Goal: Information Seeking & Learning: Understand process/instructions

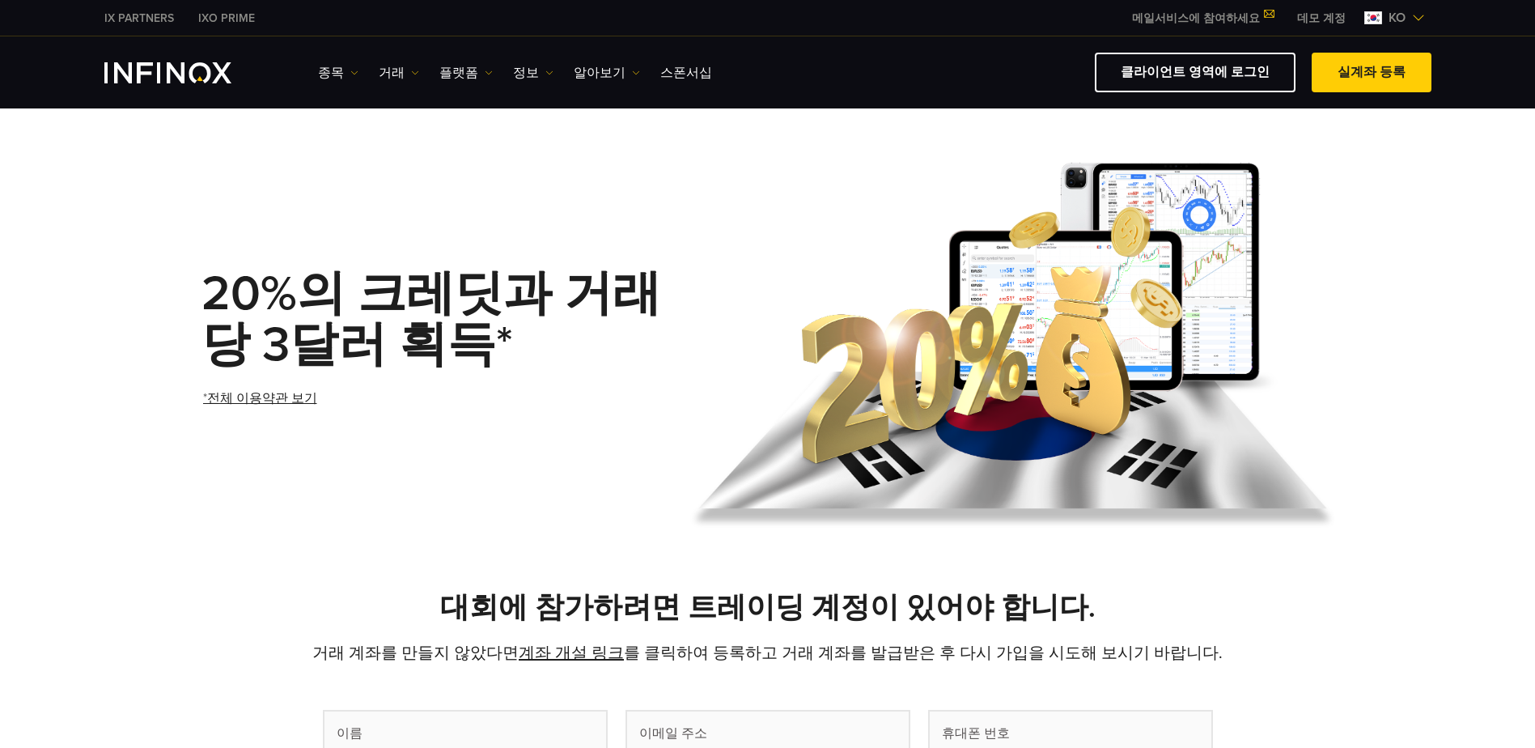
click at [251, 401] on link "*전체 이용약관 보기" at bounding box center [259, 399] width 117 height 40
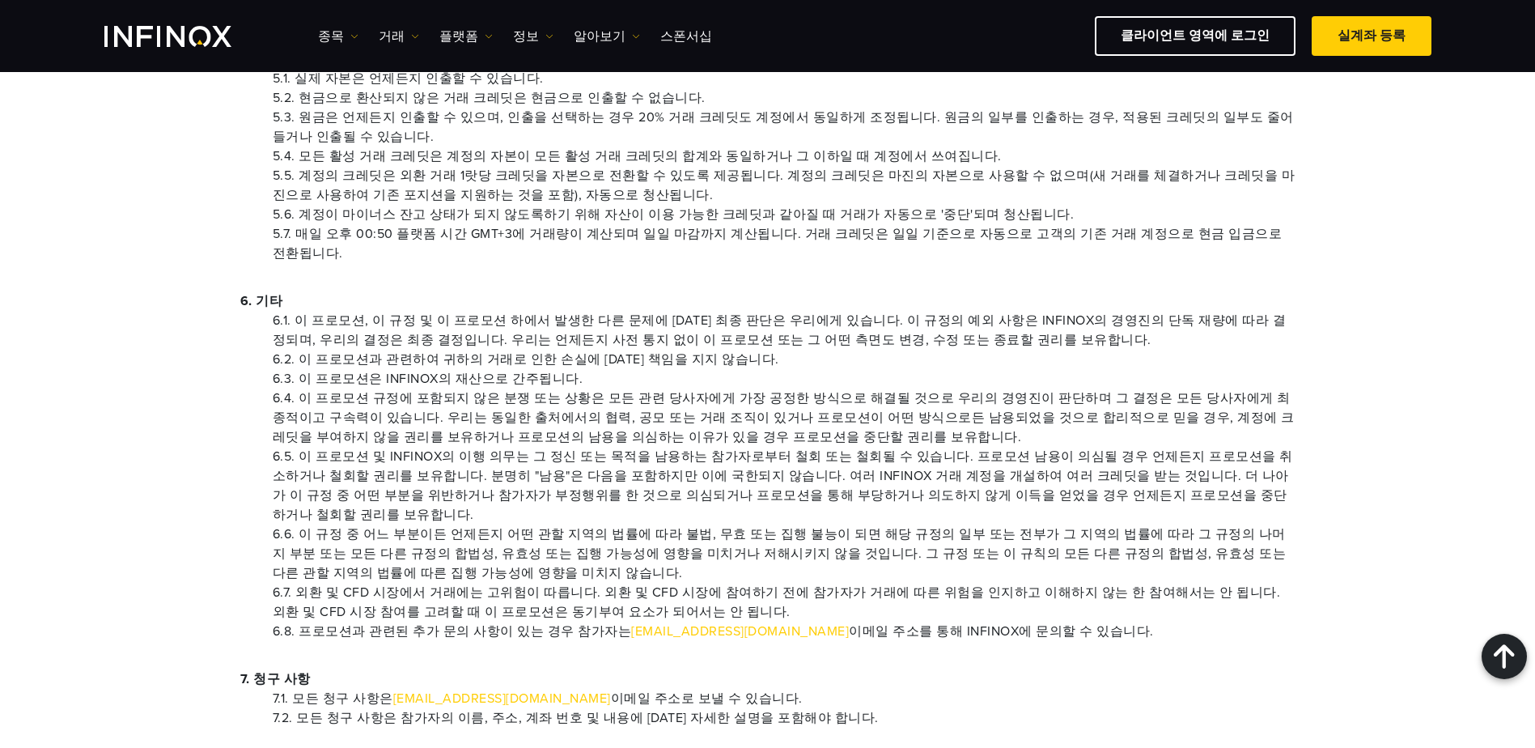
scroll to position [1295, 0]
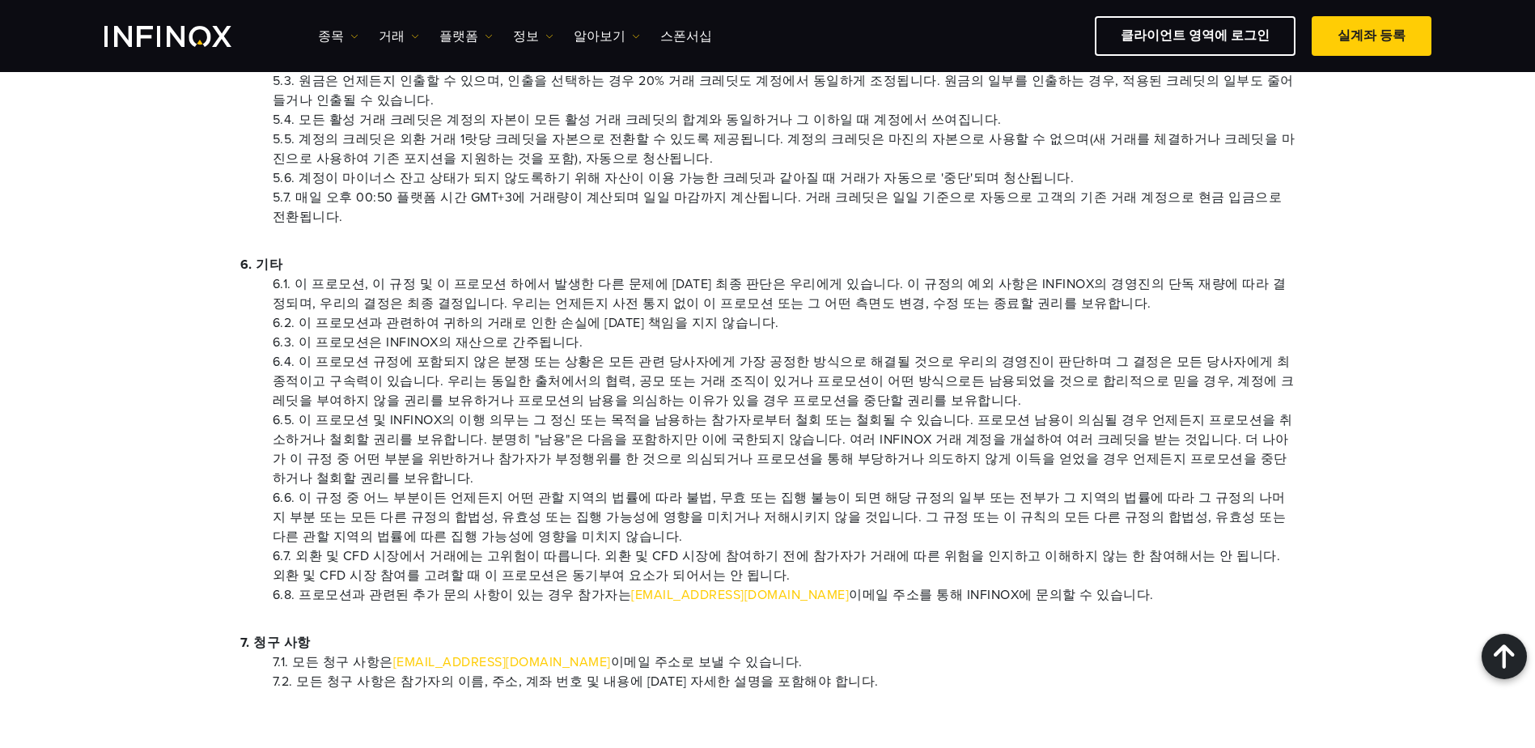
click at [730, 633] on p "7. 청구 사항" at bounding box center [767, 642] width 1055 height 19
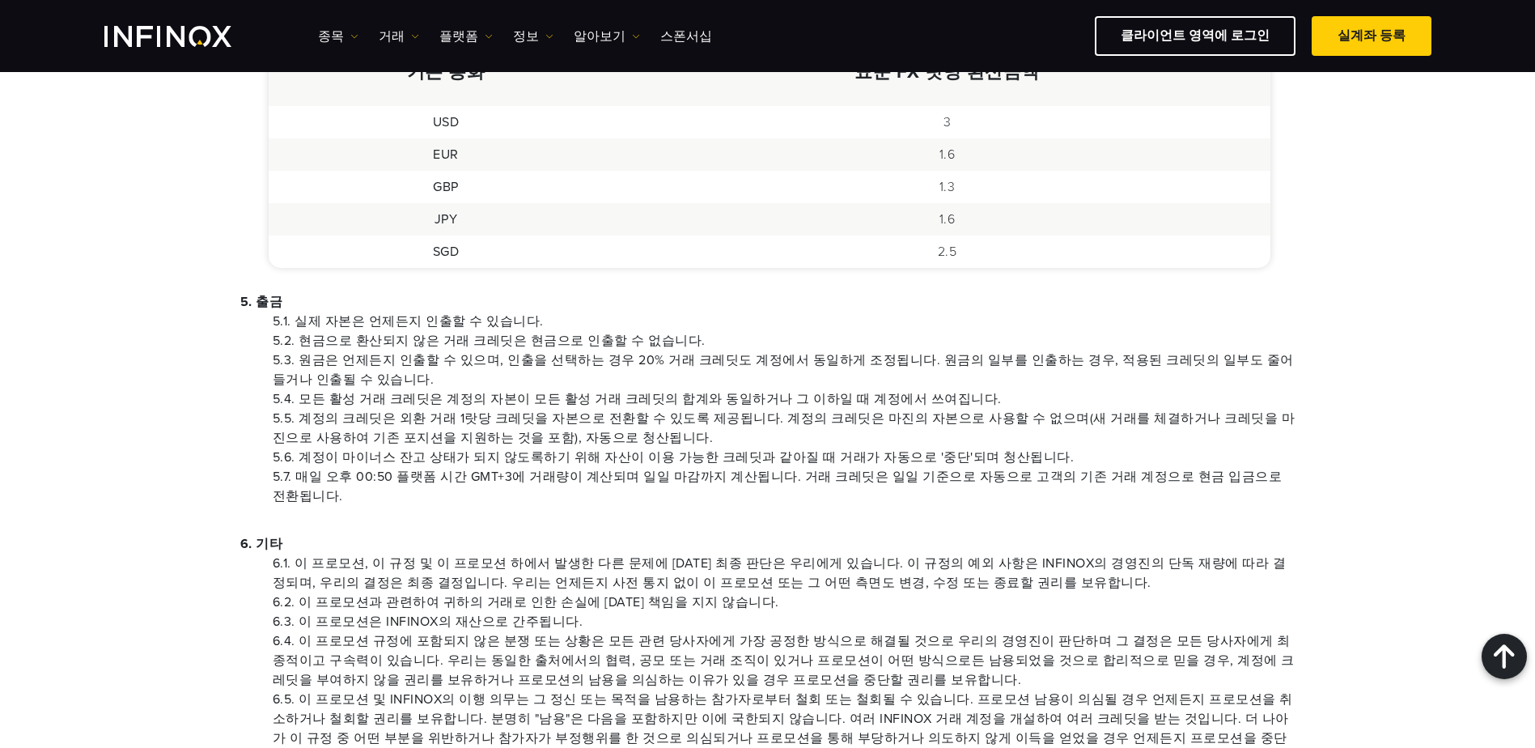
scroll to position [1052, 0]
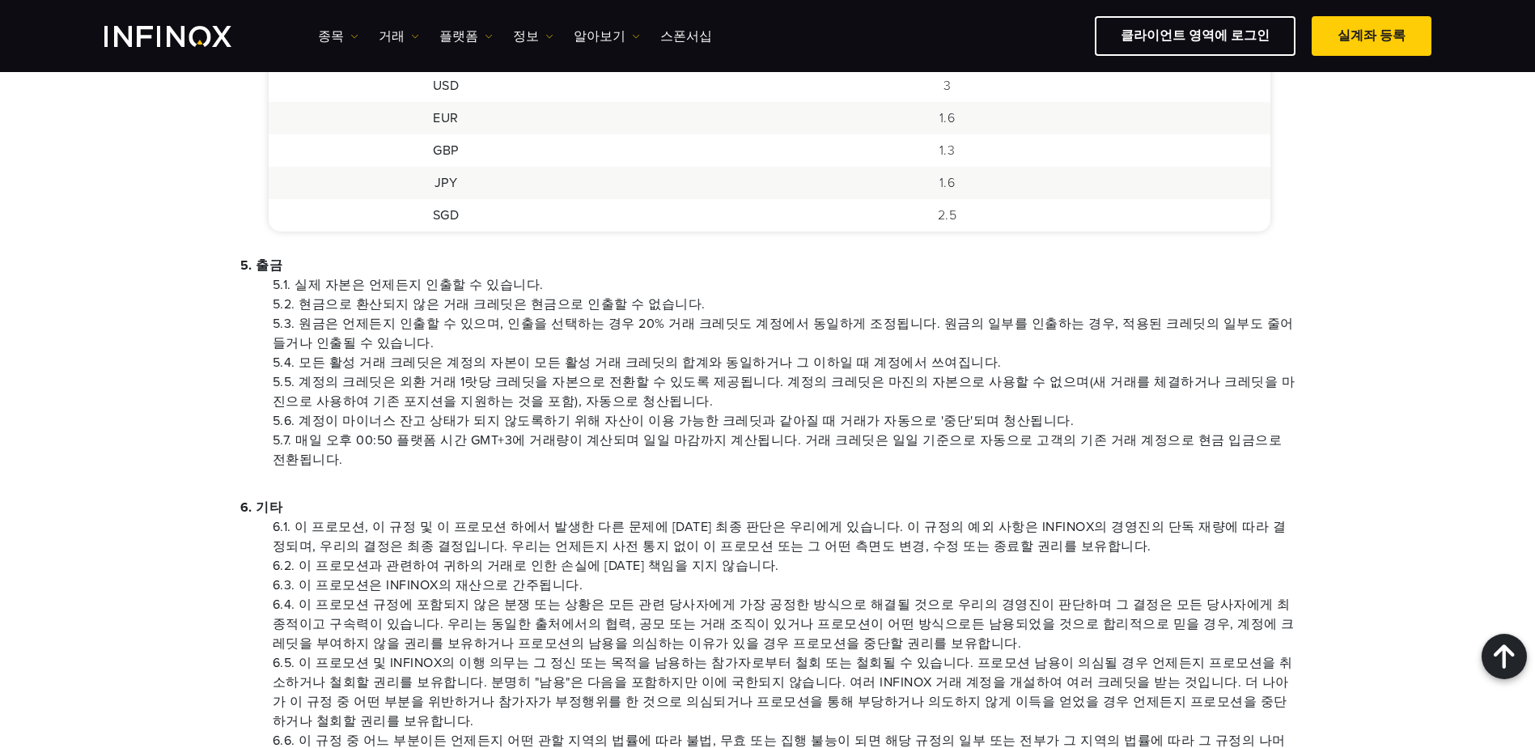
click at [1369, 410] on div "주요 이용약관 20%의 크레딧과 거래당 3달러 획득* 1. 기본 사항 이용자가 INFINOX와의 거래 계정에 자금을 입금하고 20% 캐시백 프…" at bounding box center [767, 15] width 1535 height 1991
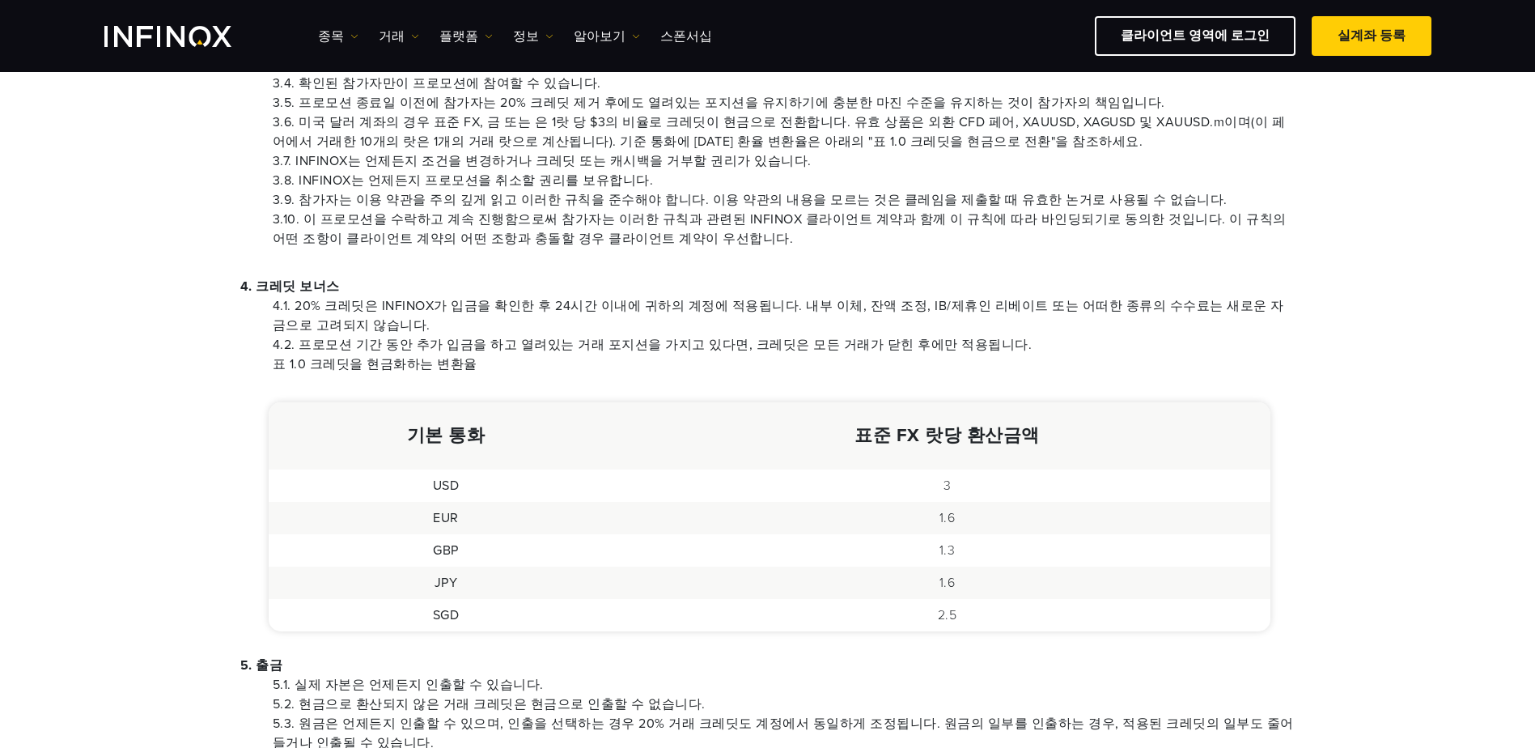
scroll to position [728, 0]
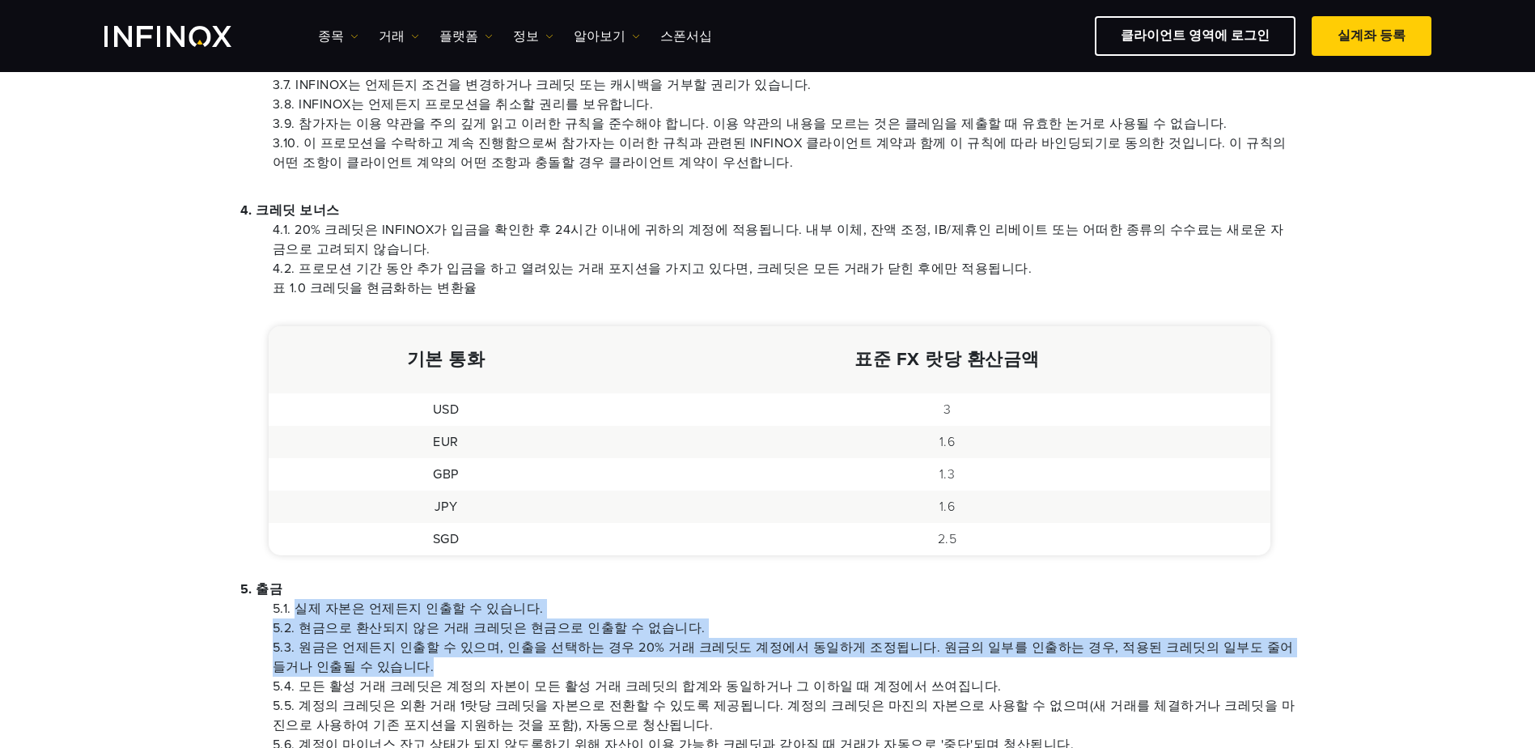
drag, startPoint x: 299, startPoint y: 604, endPoint x: 531, endPoint y: 667, distance: 240.5
click at [531, 667] on ul "5.1. 실제 자본은 언제든지 인출할 수 있습니다. 5.2. 현금으로 환산되지 않은 거래 크레딧은 현금으로 인출할 수 없습니다. 5.3. 원금…" at bounding box center [767, 696] width 1055 height 194
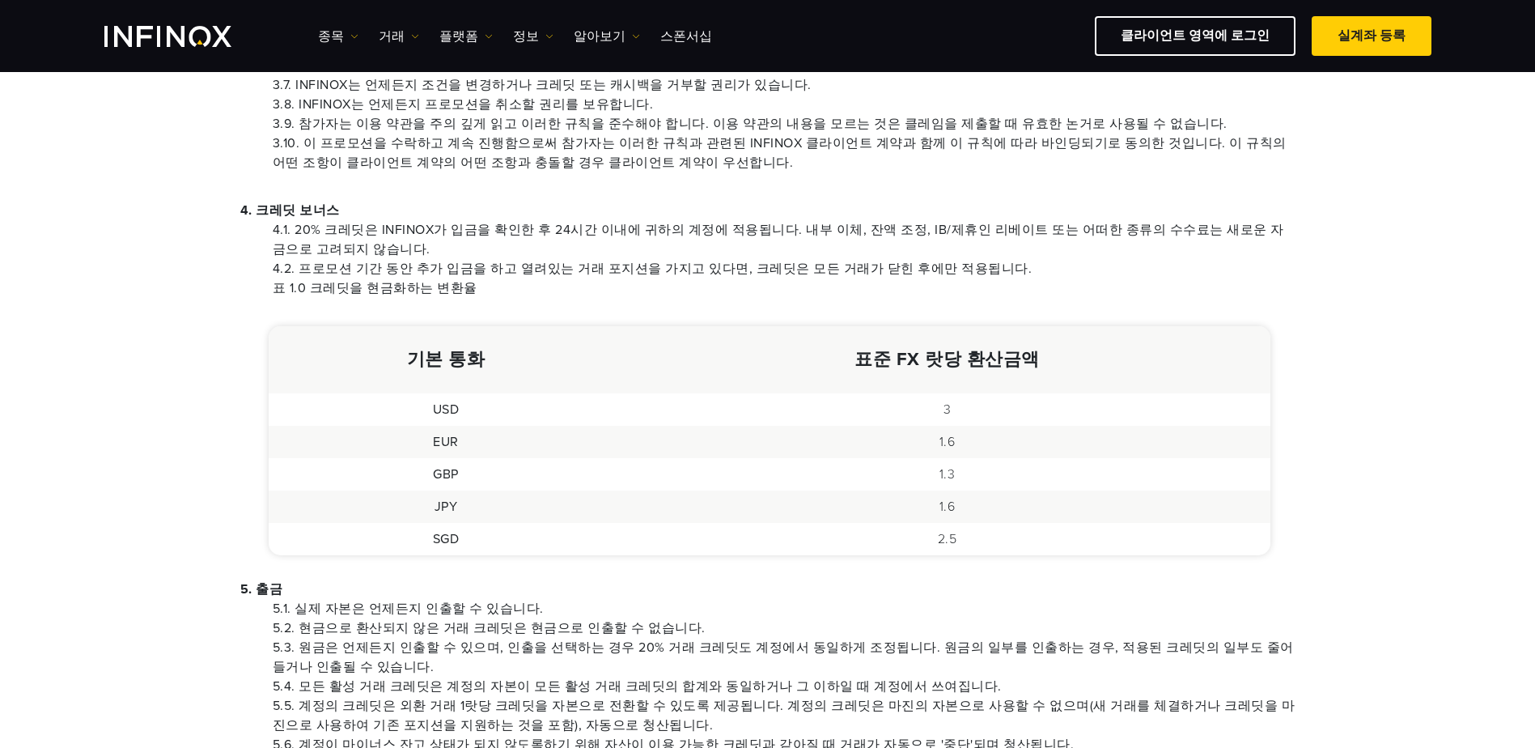
drag, startPoint x: 531, startPoint y: 667, endPoint x: 589, endPoint y: 570, distance: 112.5
click at [591, 570] on div "1. 기본 사항 이용자가 INFINOX와의 거래 계정에 자금을 입금하고 20% 캐시백 프로모션을 받을 때, 이용자들은 본 규정 (이하 "규정"…" at bounding box center [767, 444] width 1133 height 1782
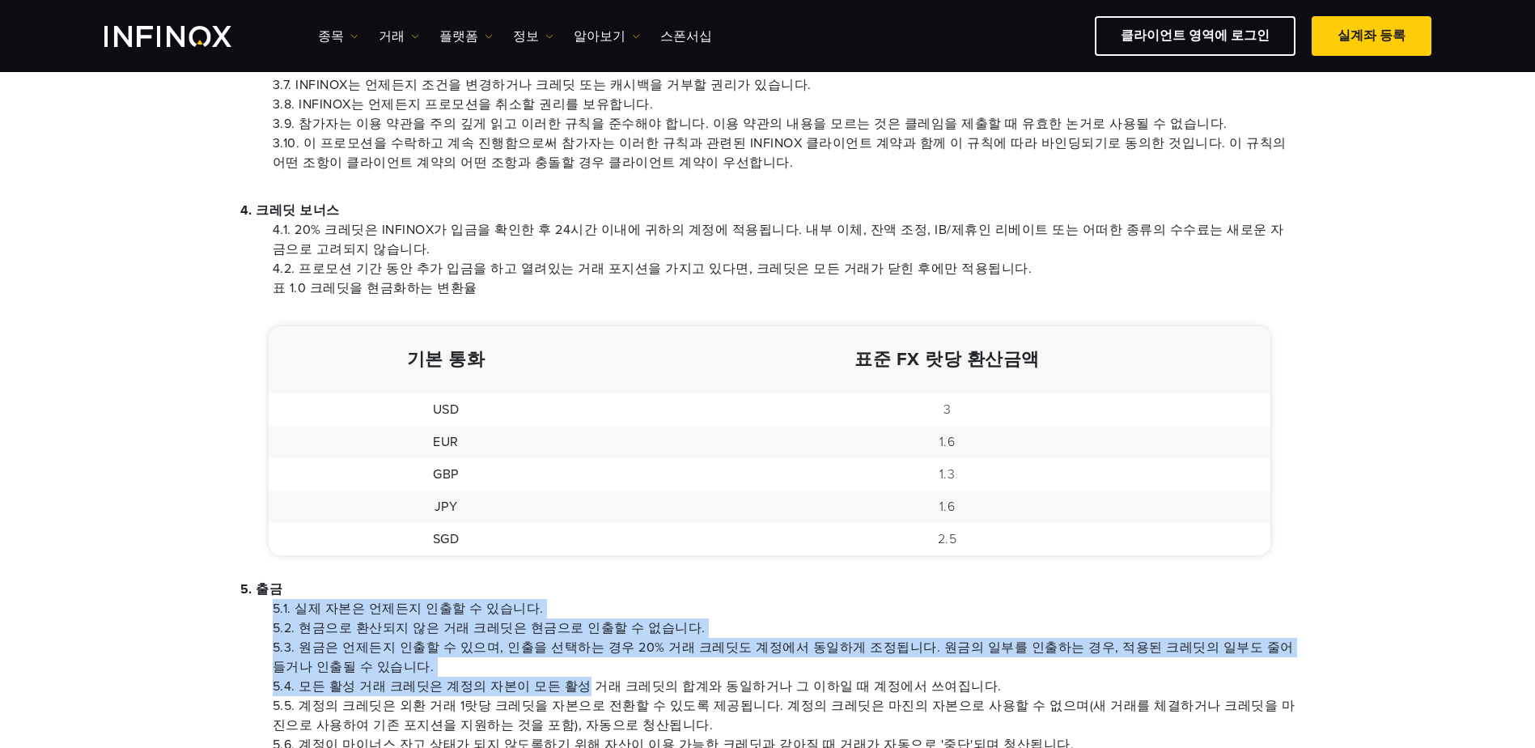
drag, startPoint x: 266, startPoint y: 609, endPoint x: 611, endPoint y: 689, distance: 354.1
click at [607, 689] on ul "5.1. 실제 자본은 언제든지 인출할 수 있습니다. 5.2. 현금으로 환산되지 않은 거래 크레딧은 현금으로 인출할 수 없습니다. 5.3. 원금…" at bounding box center [767, 696] width 1055 height 194
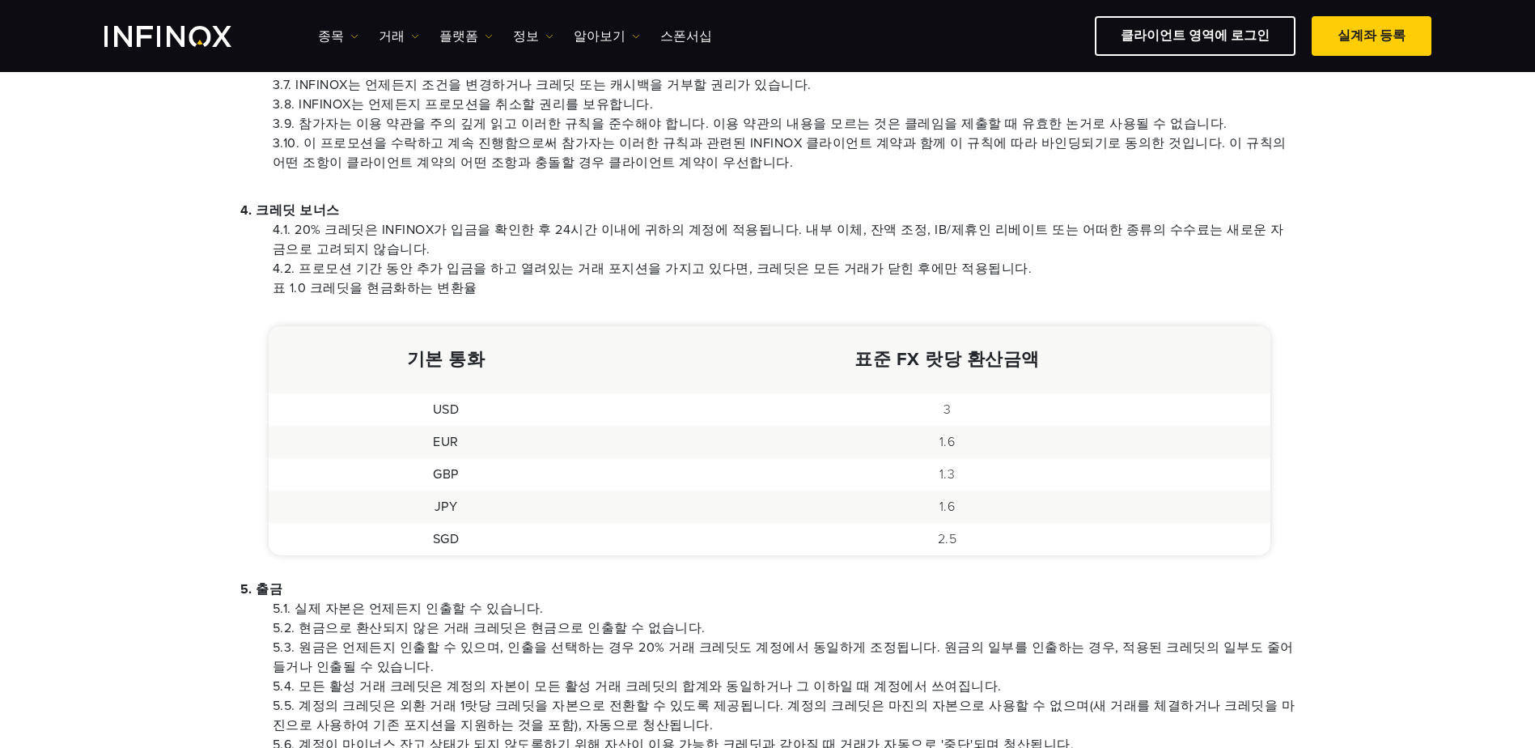
drag, startPoint x: 611, startPoint y: 689, endPoint x: 1392, endPoint y: 448, distance: 817.3
click at [1392, 448] on div "주요 이용약관 20%의 크레딧과 거래당 3달러 획득* 1. 기본 사항 이용자가 INFINOX와의 거래 계정에 자금을 입금하고 20% 캐시백 프…" at bounding box center [767, 339] width 1535 height 1991
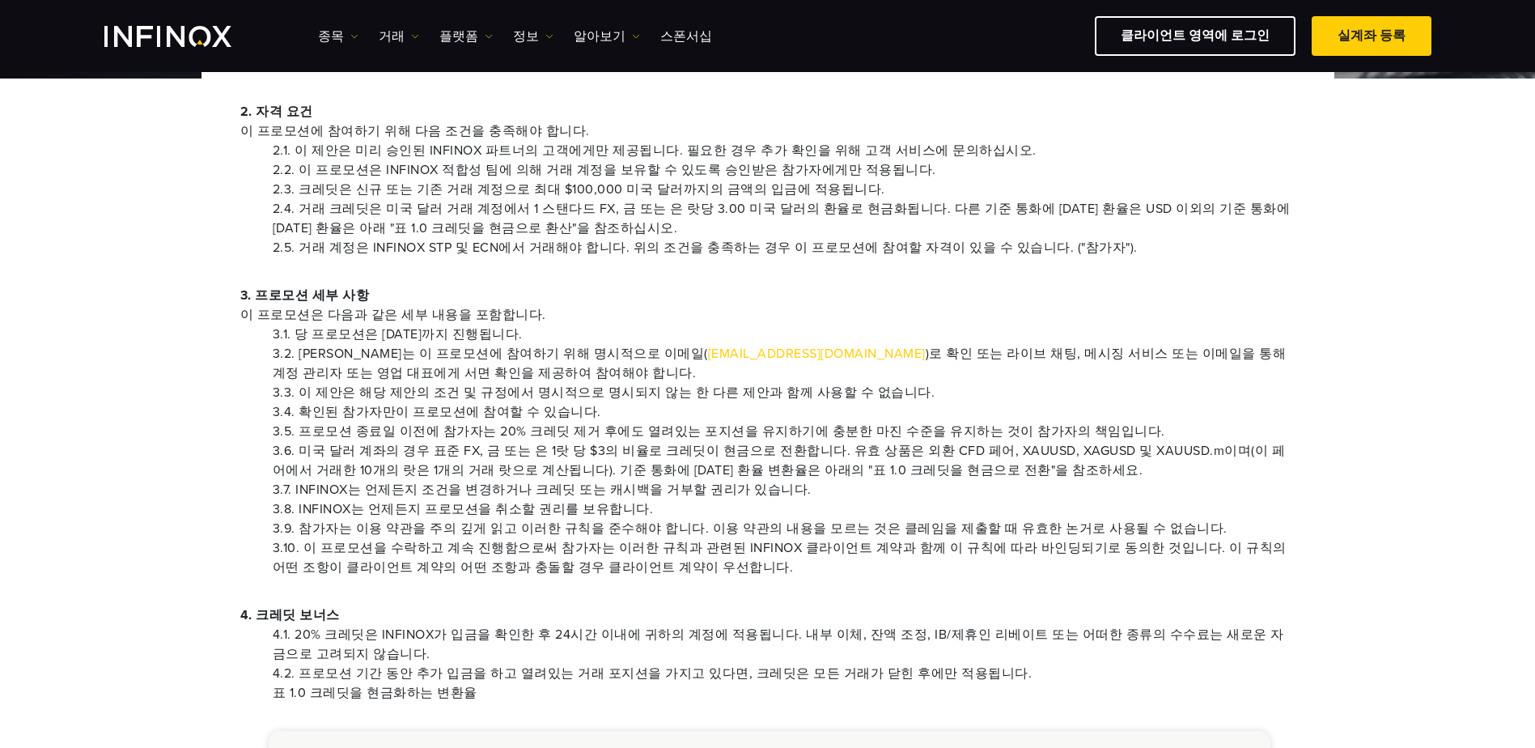
scroll to position [0, 0]
